Goal: Information Seeking & Learning: Learn about a topic

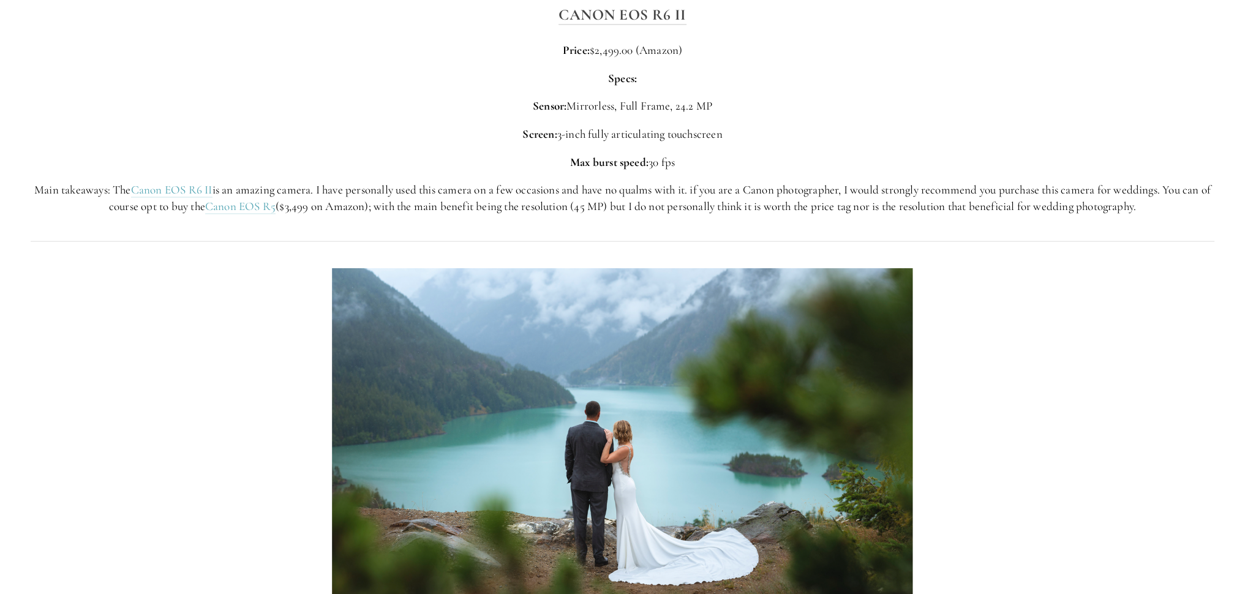
scroll to position [3552, 0]
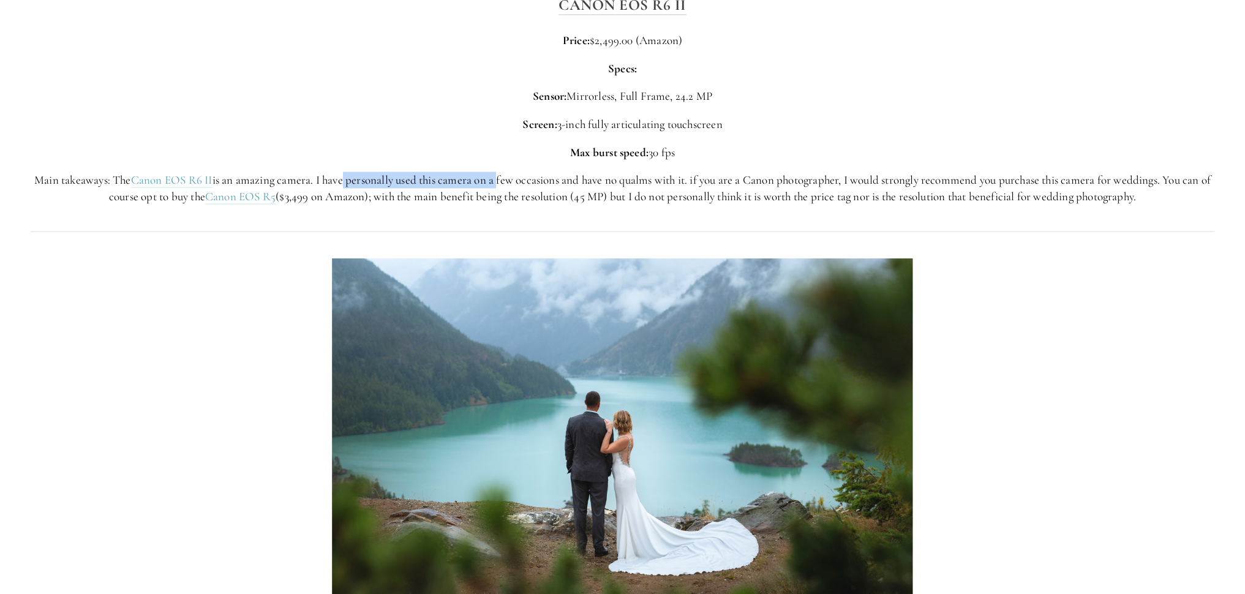
drag, startPoint x: 408, startPoint y: 189, endPoint x: 502, endPoint y: 190, distance: 94.3
click at [502, 190] on p "Main takeaways: The Canon EOS R6 II is an amazing camera. I have personally use…" at bounding box center [623, 188] width 1184 height 32
drag, startPoint x: 515, startPoint y: 193, endPoint x: 573, endPoint y: 194, distance: 58.2
click at [573, 194] on p "Main takeaways: The Canon EOS R6 II is an amazing camera. I have personally use…" at bounding box center [623, 188] width 1184 height 32
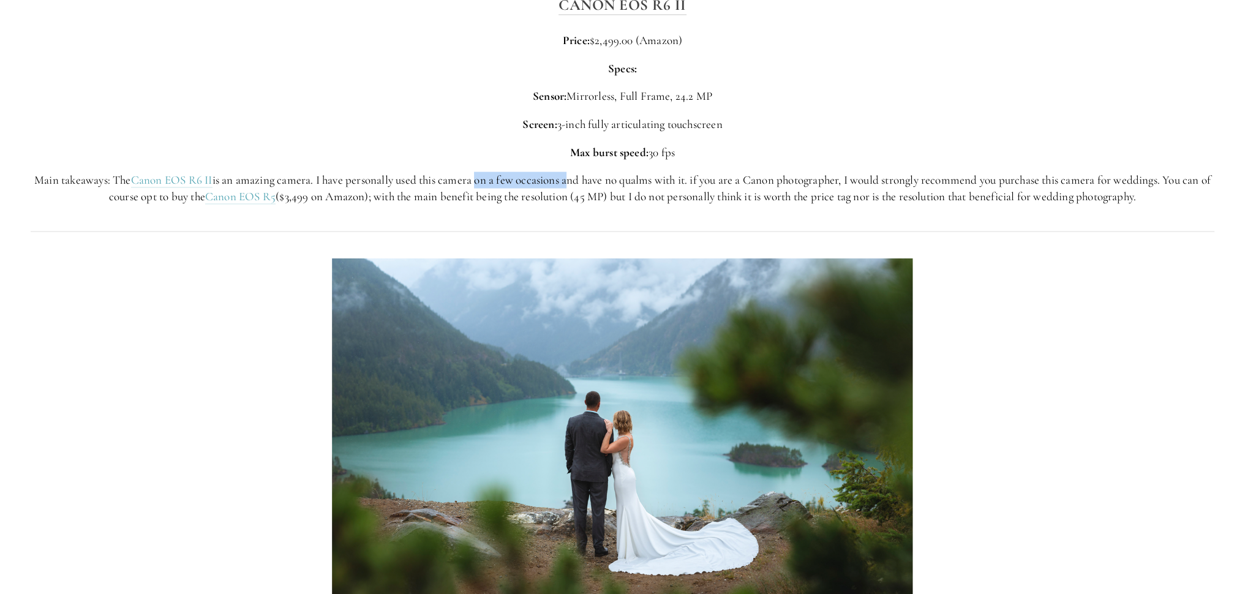
click at [573, 194] on p "Main takeaways: The Canon EOS R6 II is an amazing camera. I have personally use…" at bounding box center [623, 188] width 1184 height 32
drag, startPoint x: 736, startPoint y: 190, endPoint x: 813, endPoint y: 199, distance: 78.2
click at [764, 199] on p "Main takeaways: The Canon EOS R6 II is an amazing camera. I have personally use…" at bounding box center [623, 188] width 1184 height 32
drag, startPoint x: 950, startPoint y: 194, endPoint x: 1066, endPoint y: 197, distance: 115.2
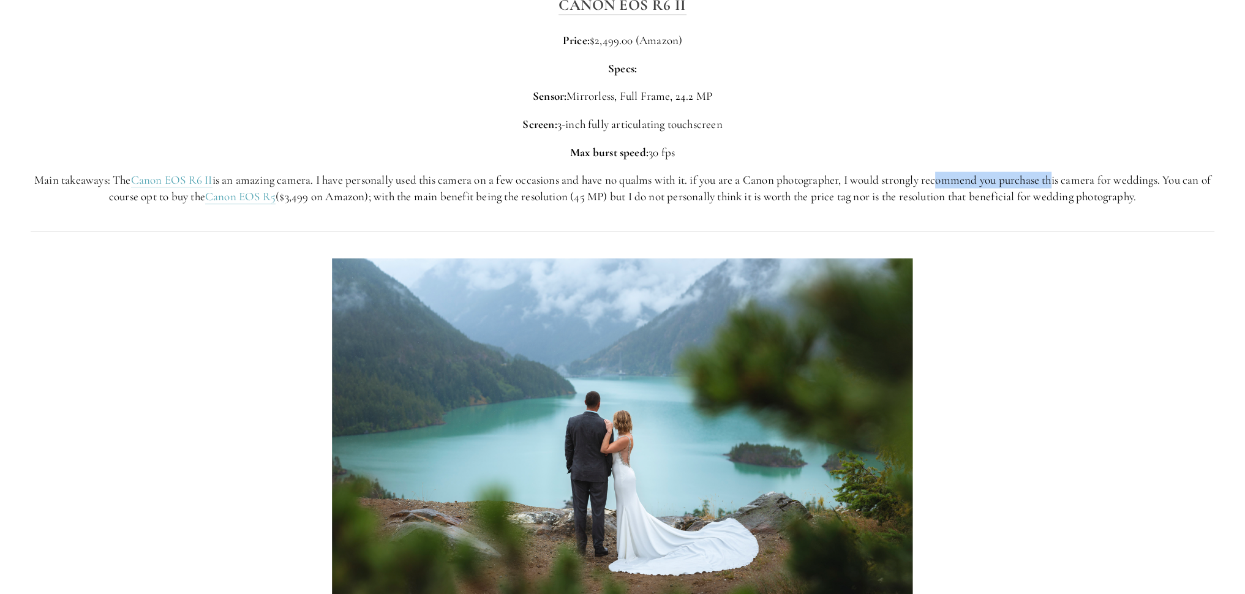
click at [764, 197] on p "Main takeaways: The Canon EOS R6 II is an amazing camera. I have personally use…" at bounding box center [623, 188] width 1184 height 32
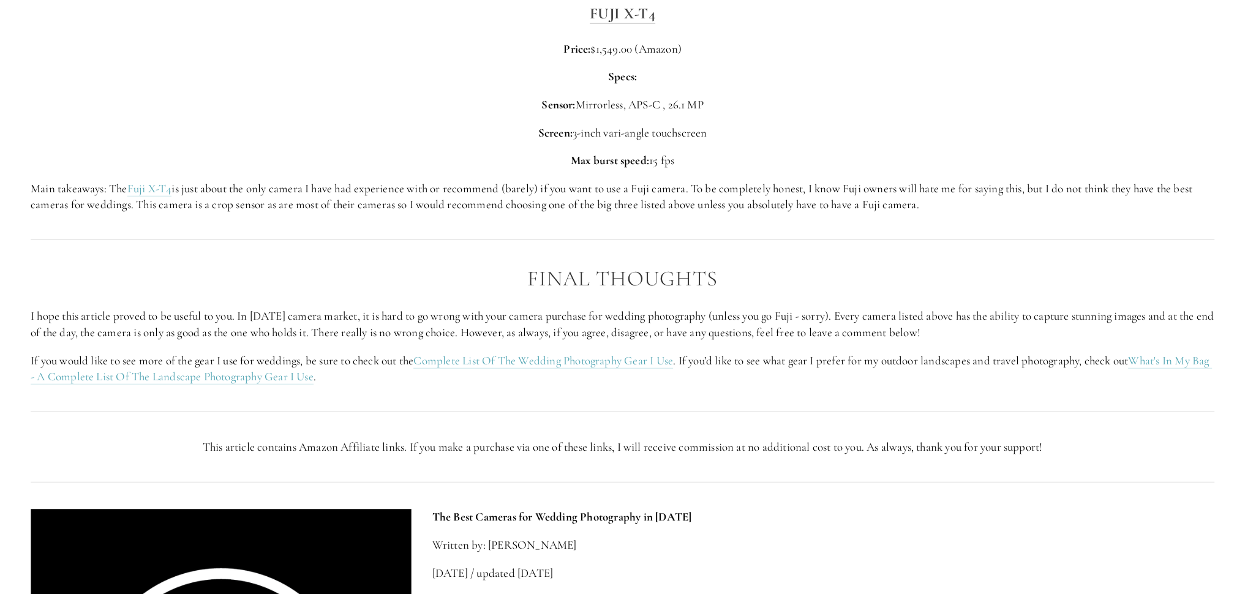
scroll to position [4348, 0]
